Goal: Task Accomplishment & Management: Manage account settings

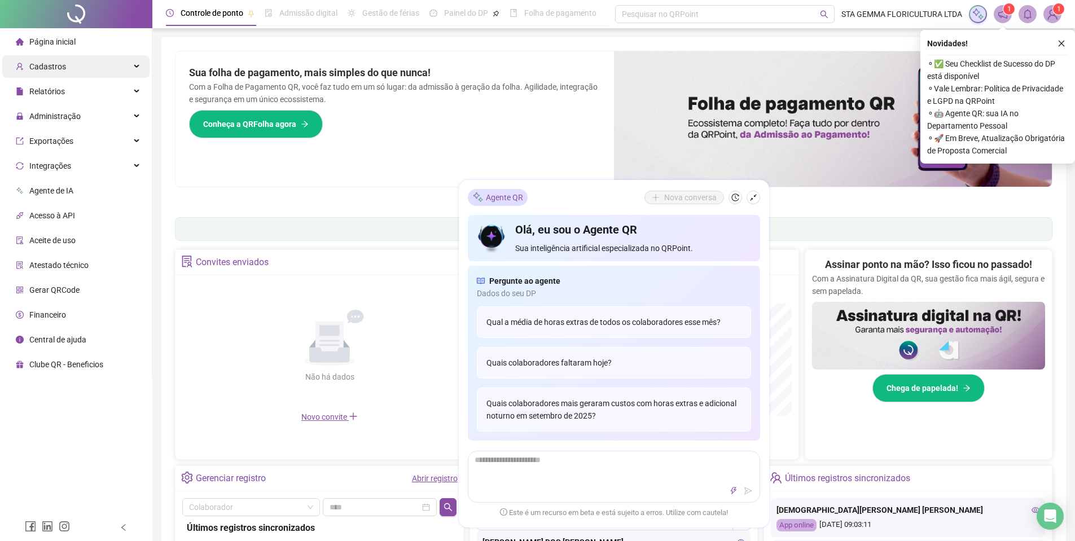
click at [67, 63] on div "Cadastros" at bounding box center [75, 66] width 147 height 23
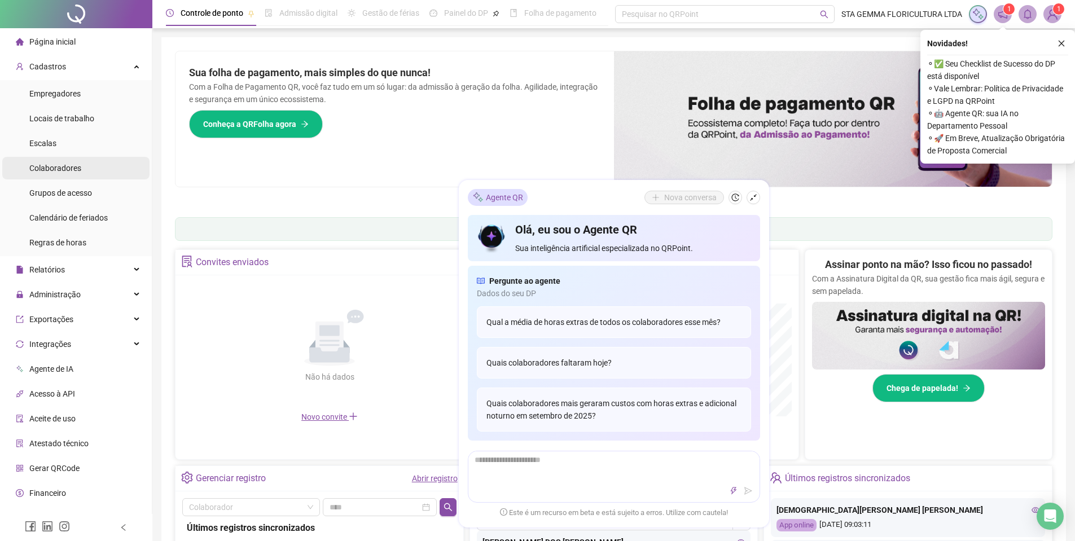
click at [76, 170] on span "Colaboradores" at bounding box center [55, 168] width 52 height 9
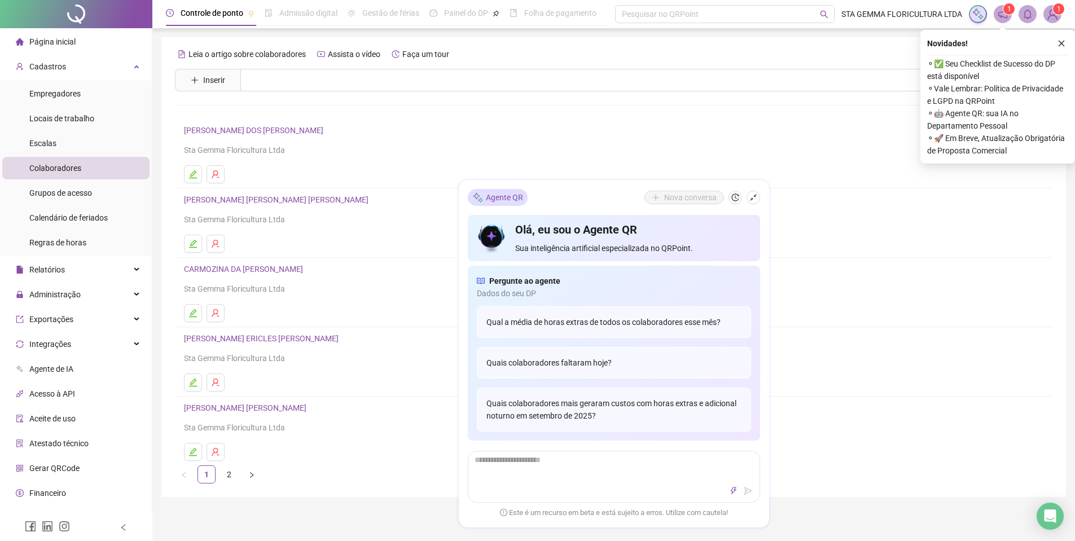
click at [234, 196] on link "[PERSON_NAME] [PERSON_NAME] [PERSON_NAME]" at bounding box center [278, 199] width 188 height 9
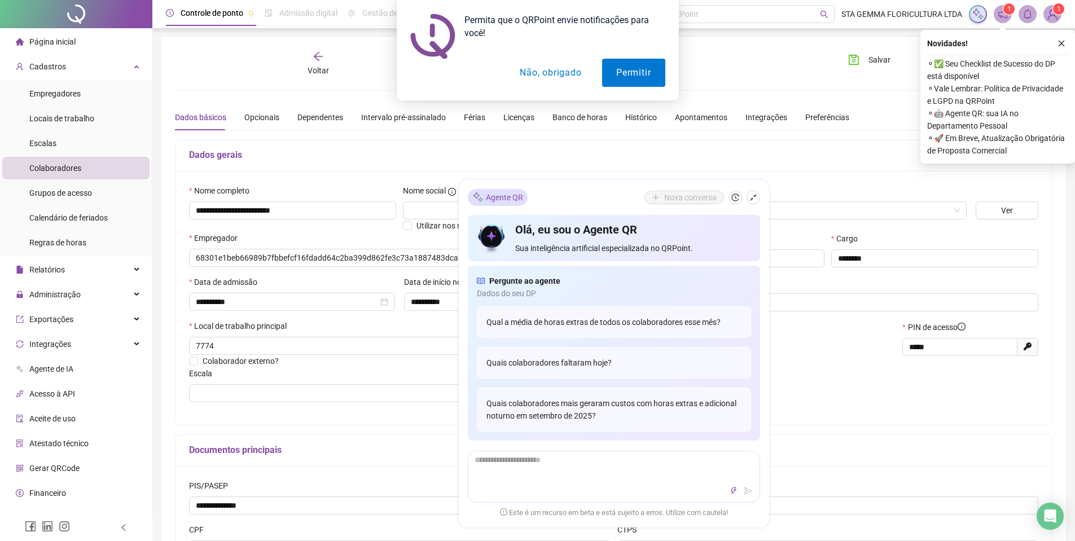
type input "**********"
click at [751, 194] on icon "shrink" at bounding box center [753, 198] width 8 height 8
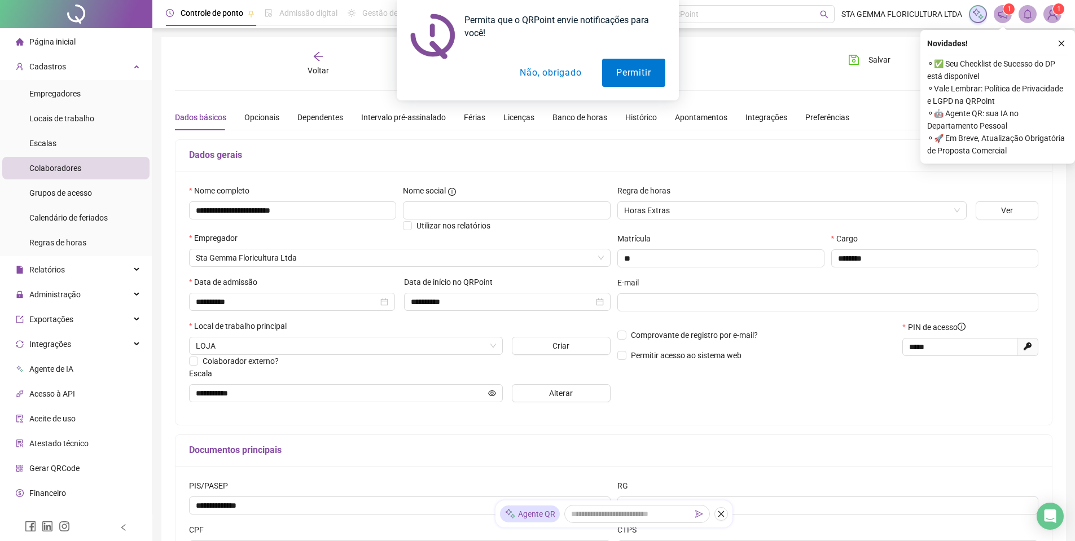
click at [555, 71] on button "Não, obrigado" at bounding box center [550, 73] width 90 height 28
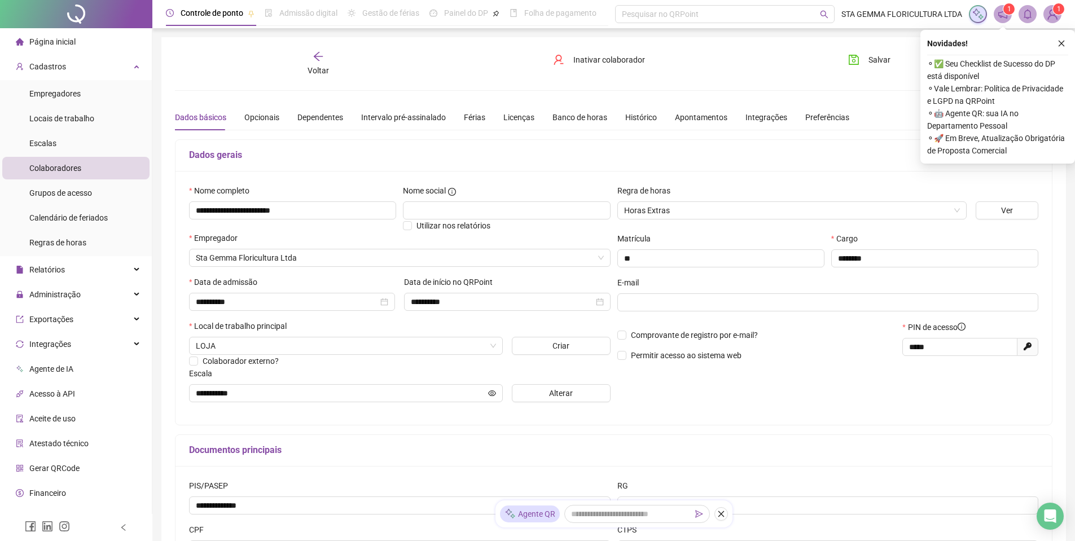
click at [1062, 46] on icon "close" at bounding box center [1061, 43] width 8 height 8
